Goal: Check status: Check status

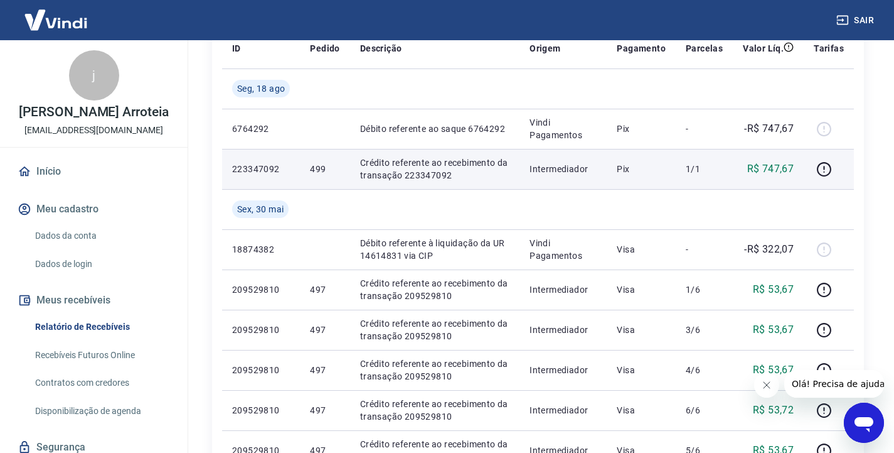
scroll to position [126, 0]
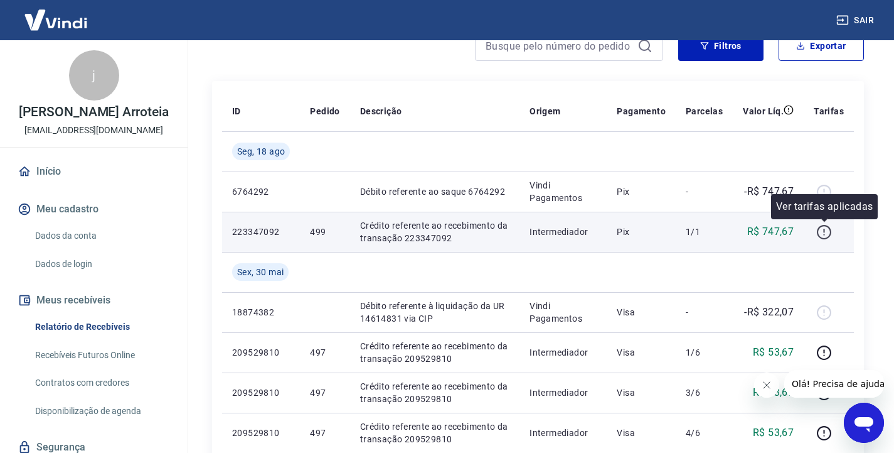
click at [826, 232] on icon "button" at bounding box center [825, 232] width 16 height 16
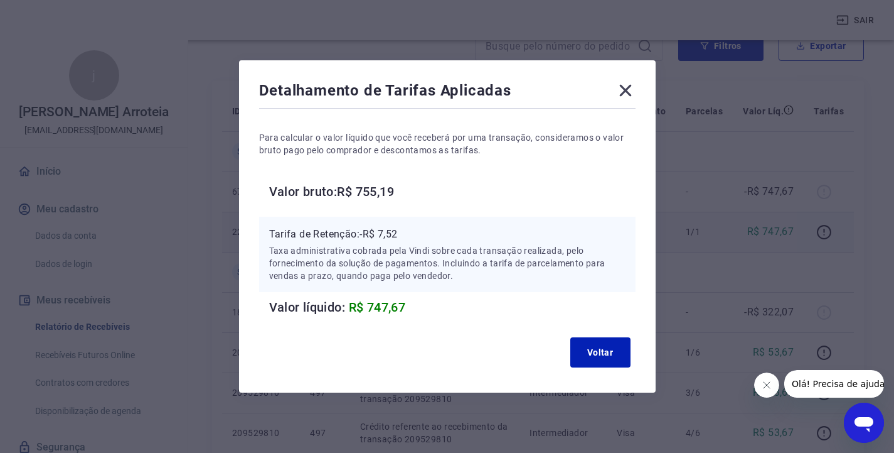
click at [636, 92] on icon at bounding box center [626, 90] width 20 height 20
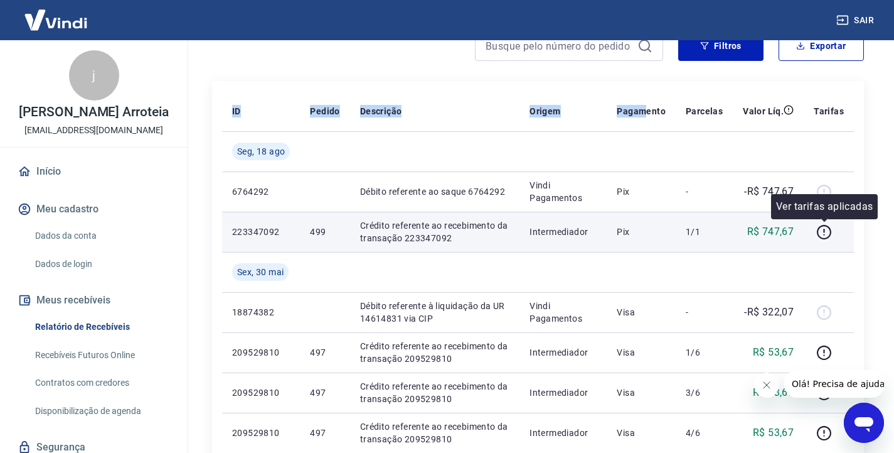
click at [894, 273] on html "Sair j [PERSON_NAME] Arroteia [EMAIL_ADDRESS][DOMAIN_NAME] Início Meu cadastro …" at bounding box center [447, 100] width 894 height 453
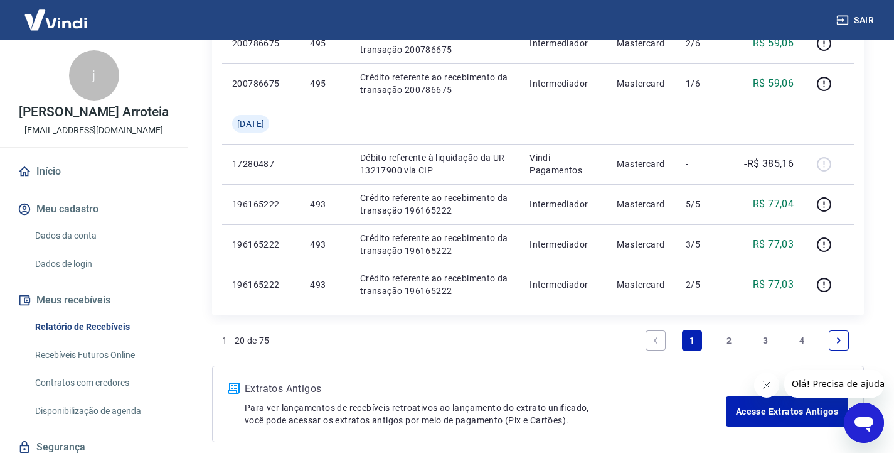
click at [591, 328] on div "1 - 20 de 75 1 2 3 4" at bounding box center [538, 340] width 632 height 30
